Goal: Manage account settings

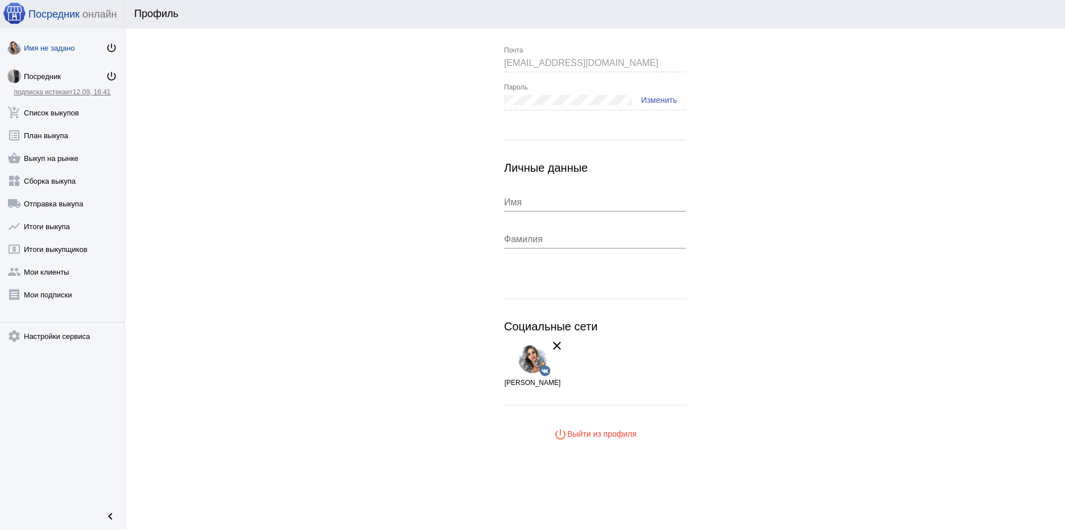
click at [38, 44] on div "Имя не задано" at bounding box center [65, 48] width 82 height 9
click at [35, 46] on div "Имя не задано" at bounding box center [65, 48] width 82 height 9
click at [53, 45] on div "Имя не задано" at bounding box center [65, 48] width 82 height 9
click at [113, 46] on mat-icon "power_settings_new" at bounding box center [111, 47] width 11 height 11
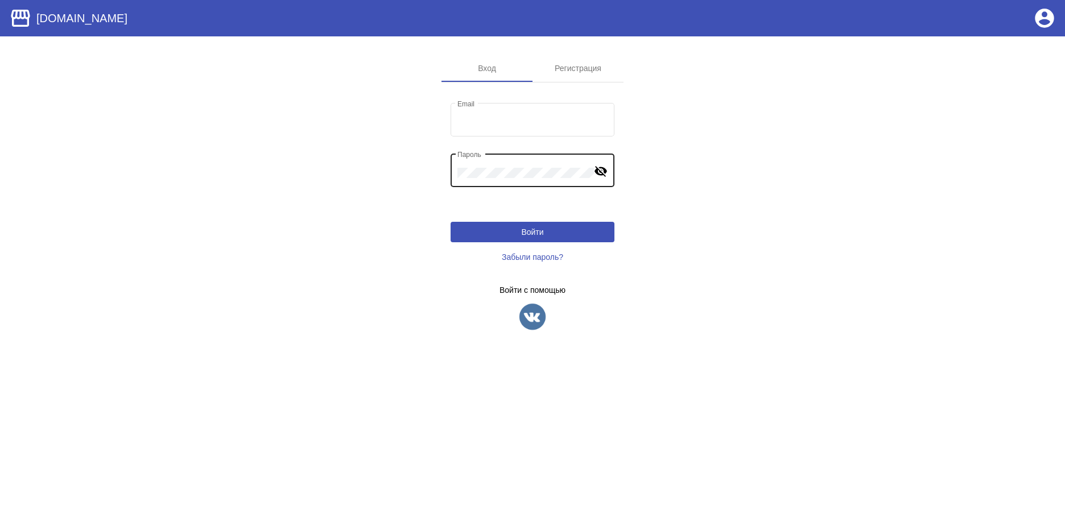
type input "[EMAIL_ADDRESS][DOMAIN_NAME]"
click at [601, 174] on mat-icon "visibility_off" at bounding box center [601, 171] width 14 height 14
type input "[EMAIL_ADDRESS][DOMAIN_NAME]"
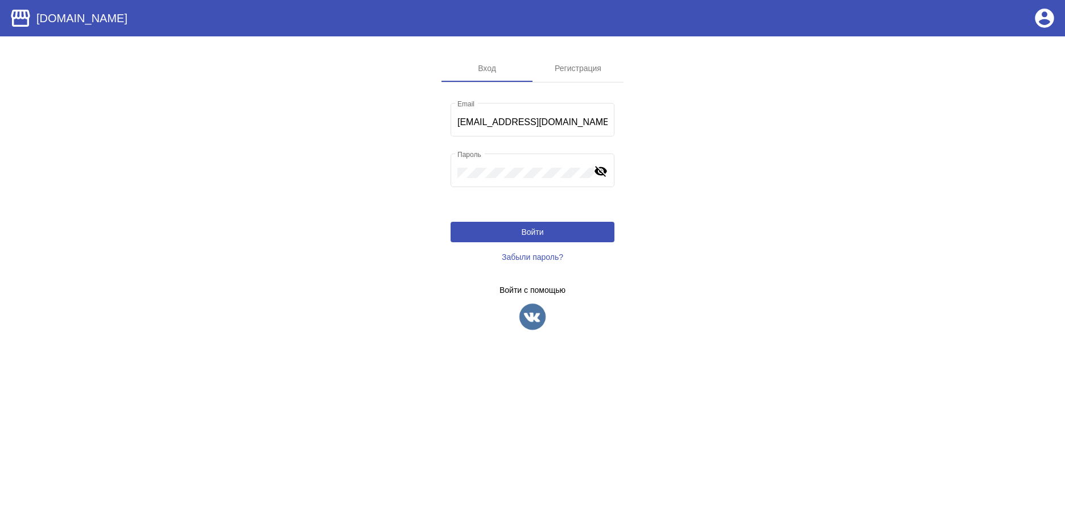
click at [534, 318] on img at bounding box center [532, 317] width 28 height 28
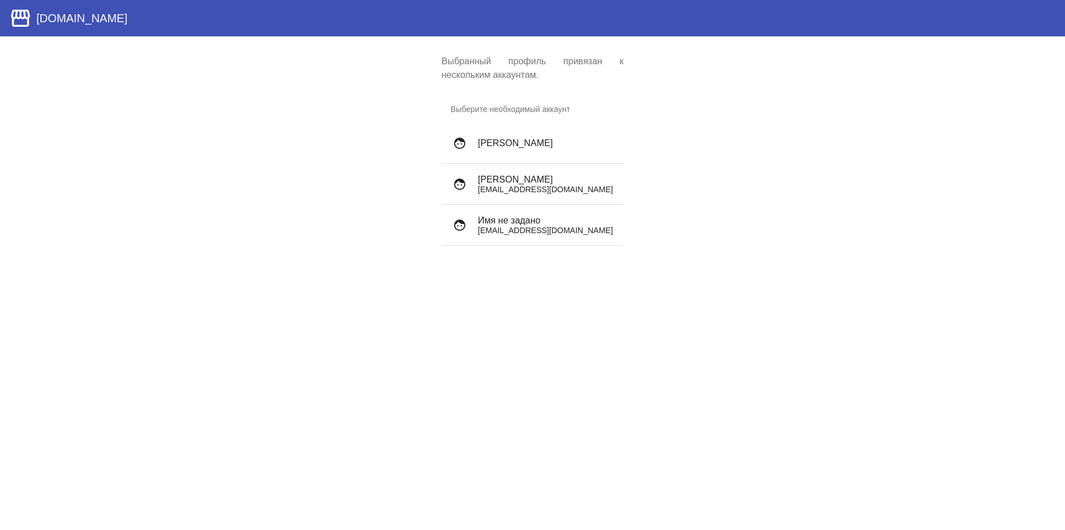
click at [489, 188] on p "dioririna@rambler.ru" at bounding box center [546, 189] width 137 height 9
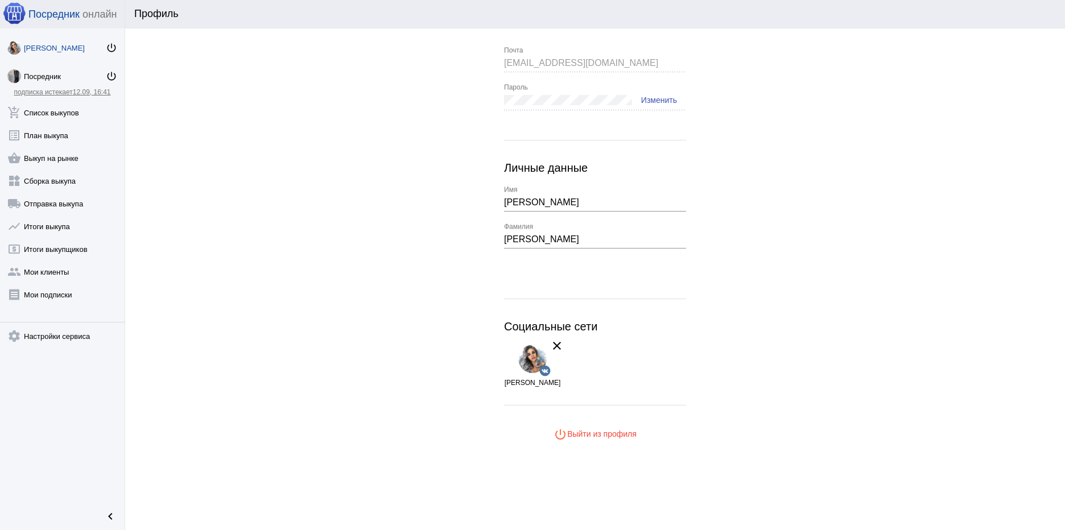
click at [44, 45] on div "Ирина Иванова" at bounding box center [65, 48] width 82 height 9
click at [443, 11] on div "Профиль" at bounding box center [589, 14] width 910 height 12
click at [558, 348] on mat-icon "clear" at bounding box center [557, 346] width 14 height 14
click at [527, 362] on img at bounding box center [532, 359] width 28 height 28
